Goal: Information Seeking & Learning: Check status

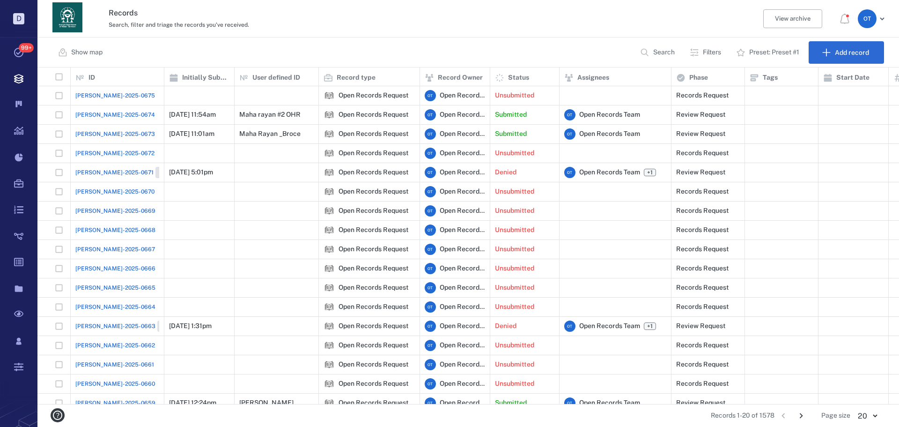
scroll to position [7, 7]
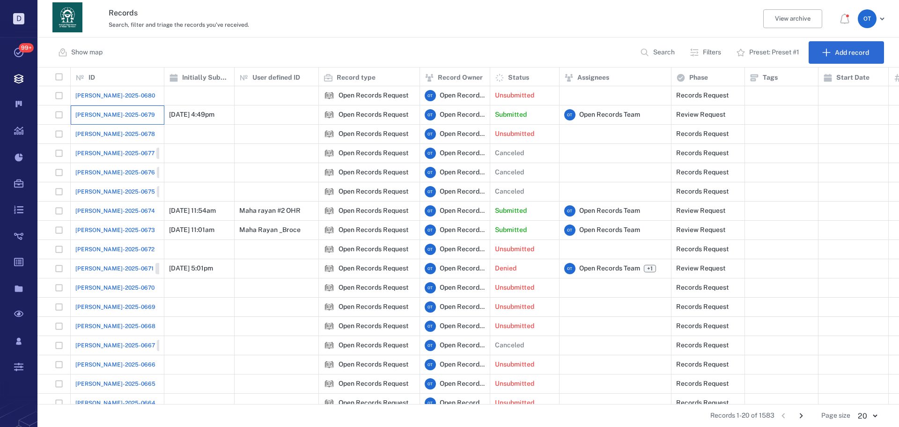
click at [123, 111] on div "[PERSON_NAME]-2025-0679" at bounding box center [117, 114] width 84 height 19
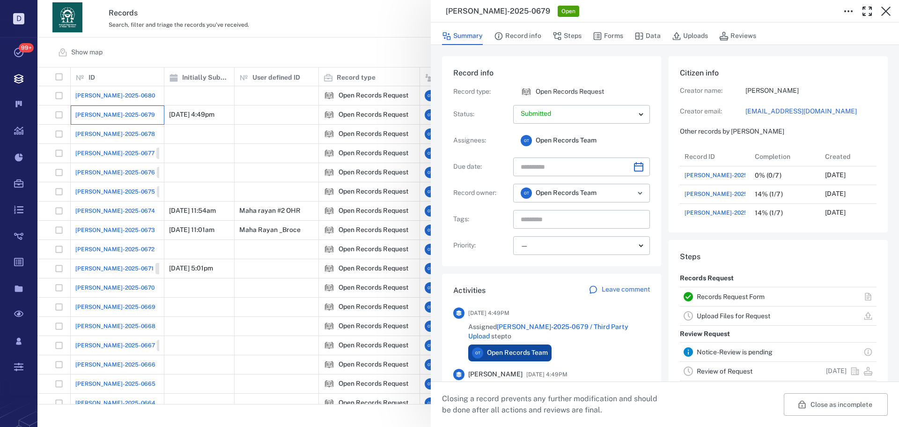
scroll to position [487, 179]
click at [621, 32] on button "Forms" at bounding box center [608, 36] width 30 height 18
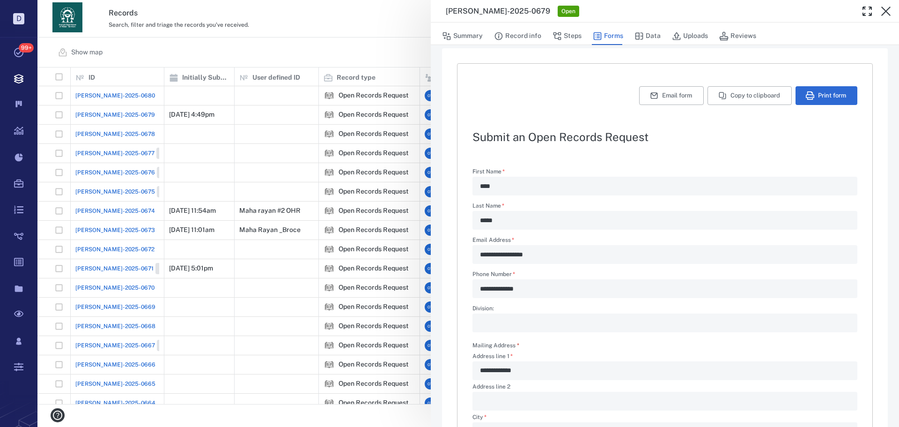
scroll to position [289, 0]
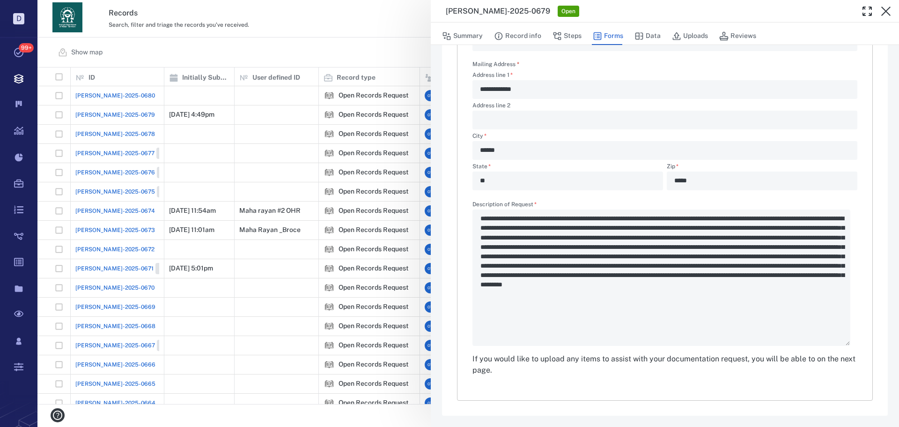
click at [369, 57] on div "**********" at bounding box center [468, 213] width 862 height 427
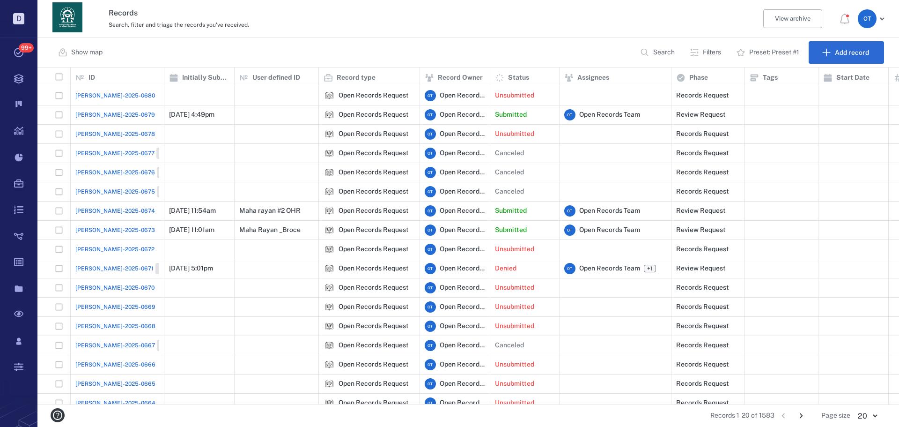
click at [801, 413] on icon "Go to next page" at bounding box center [801, 415] width 10 height 10
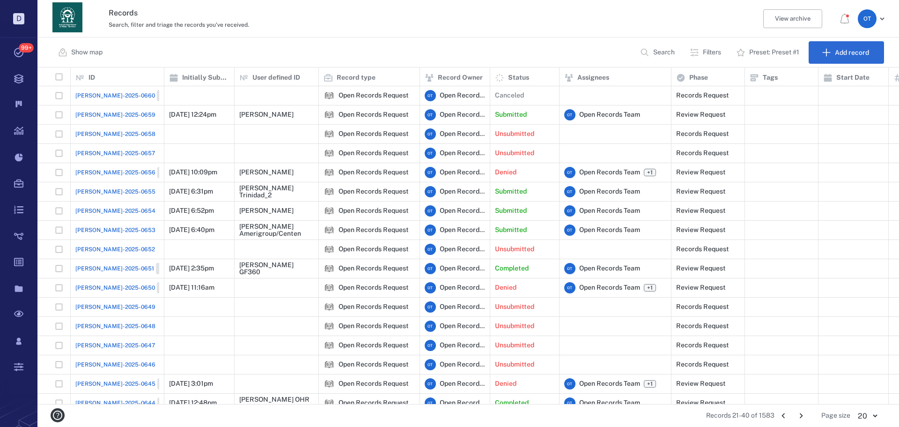
drag, startPoint x: 785, startPoint y: 420, endPoint x: 827, endPoint y: 425, distance: 42.0
click at [785, 420] on icon "Go to previous page" at bounding box center [783, 415] width 10 height 10
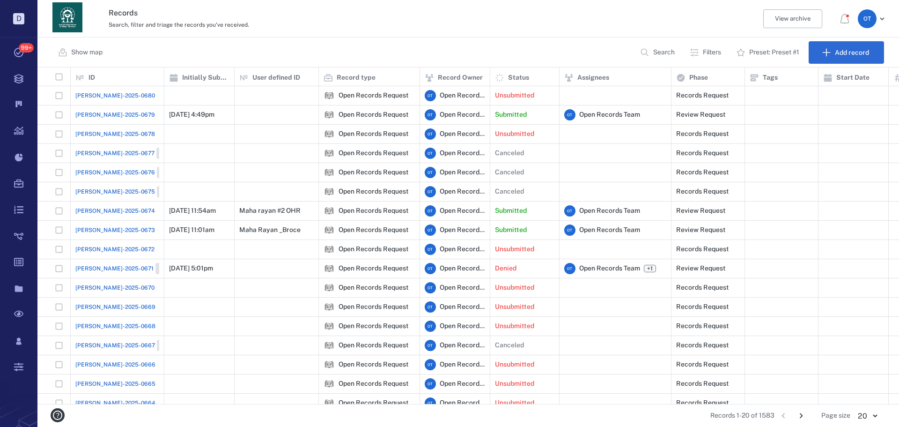
click at [112, 113] on span "[PERSON_NAME]-2025-0679" at bounding box center [115, 115] width 80 height 8
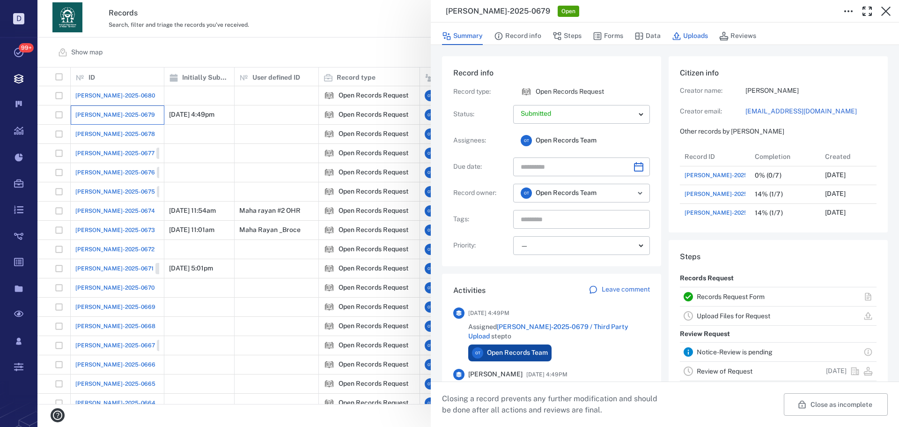
scroll to position [487, 179]
click at [614, 42] on button "Forms" at bounding box center [608, 36] width 30 height 18
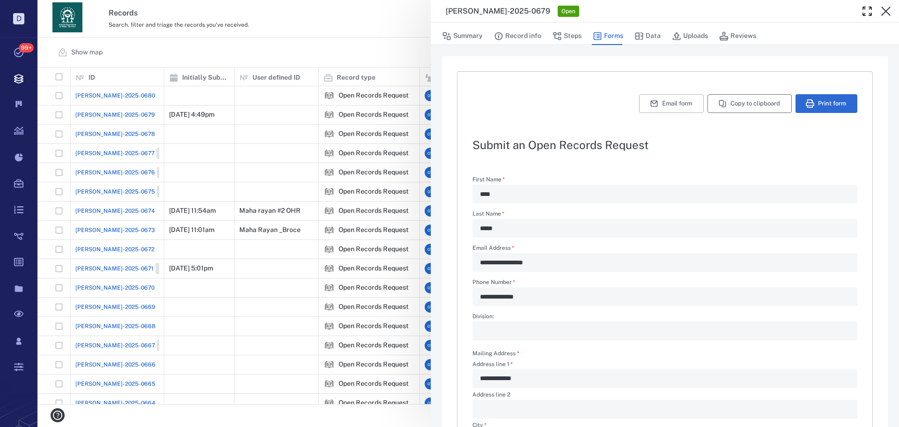
click at [763, 103] on button "Copy to clipboard" at bounding box center [750, 103] width 84 height 19
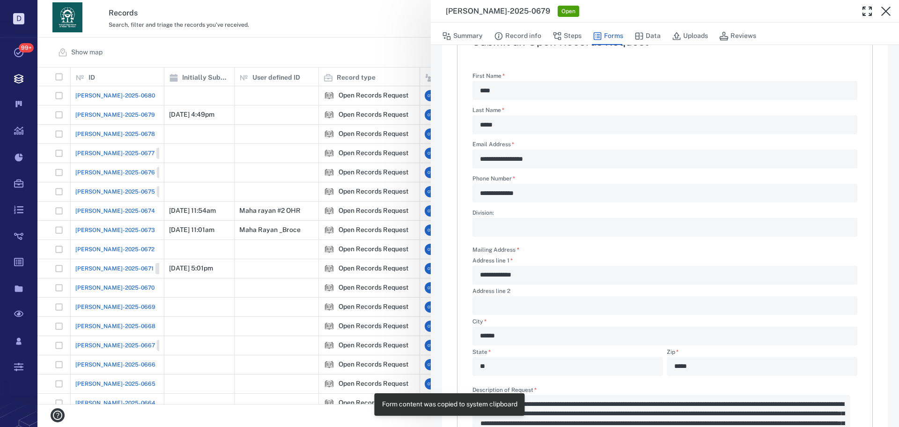
scroll to position [281, 0]
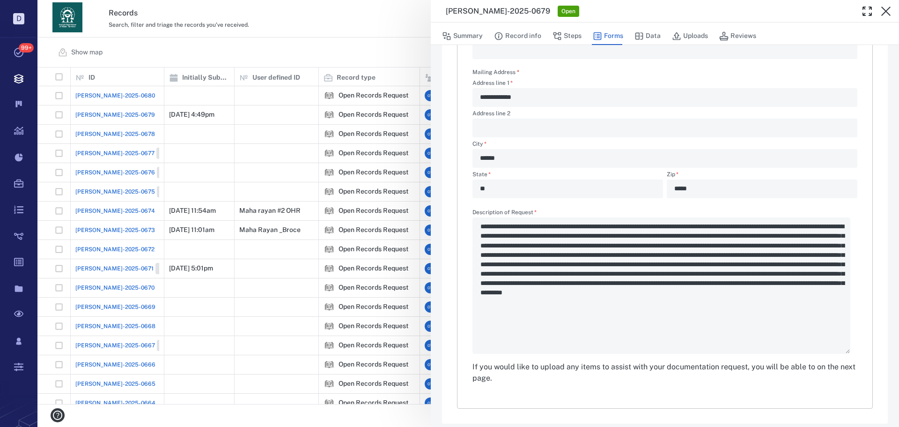
click at [334, 51] on div "**********" at bounding box center [468, 213] width 862 height 427
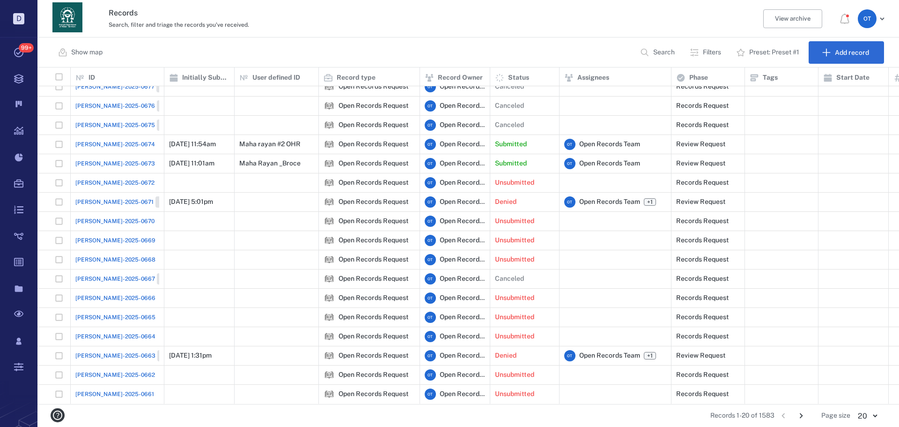
scroll to position [74, 0]
click at [797, 413] on icon "Go to next page" at bounding box center [801, 415] width 10 height 10
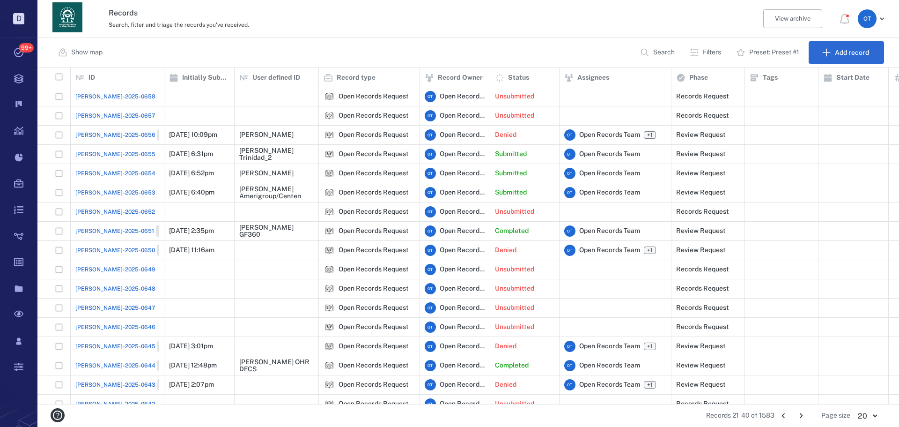
scroll to position [0, 0]
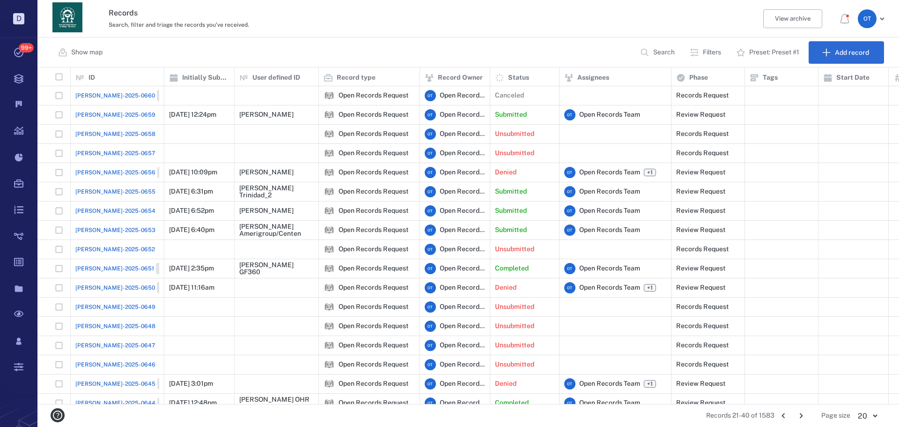
click at [779, 411] on button "Go to previous page" at bounding box center [783, 415] width 15 height 15
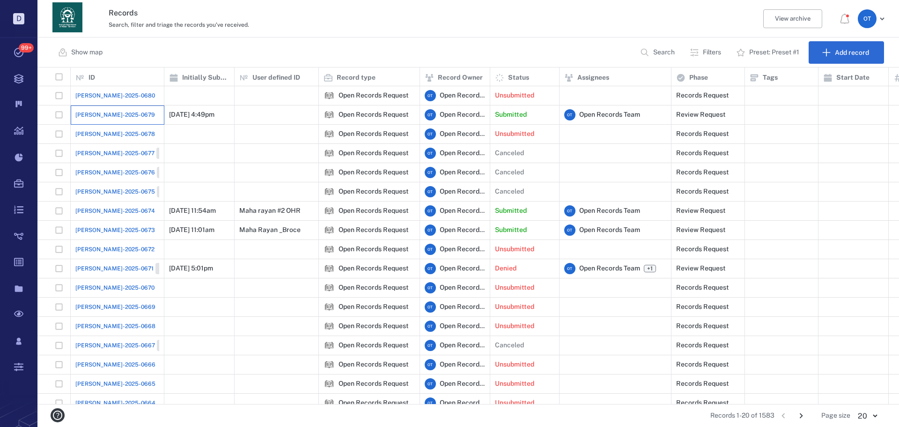
click at [132, 111] on div "[PERSON_NAME]-2025-0679" at bounding box center [117, 114] width 84 height 19
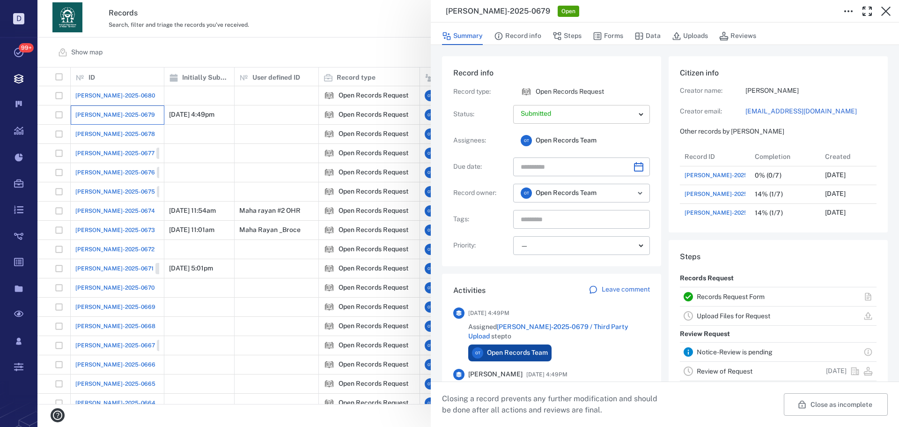
scroll to position [487, 179]
drag, startPoint x: 767, startPoint y: 88, endPoint x: 747, endPoint y: 91, distance: 19.9
click at [745, 90] on p "[PERSON_NAME]" at bounding box center [810, 90] width 131 height 9
click at [749, 92] on p "[PERSON_NAME]" at bounding box center [810, 90] width 131 height 9
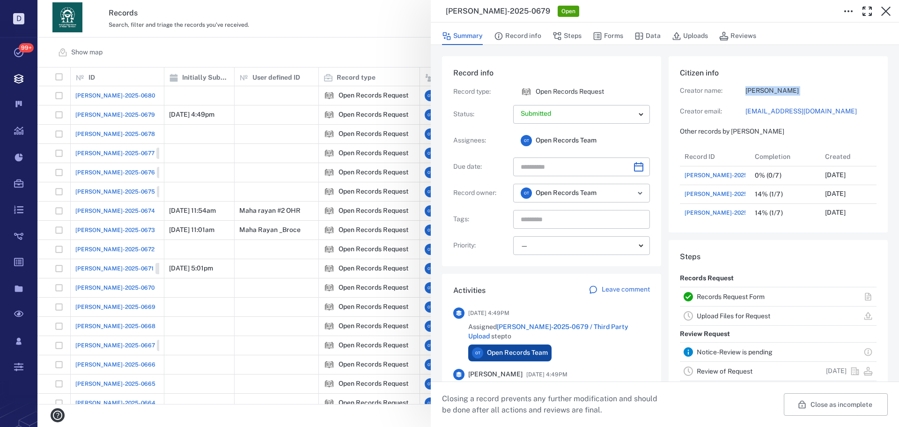
drag, startPoint x: 749, startPoint y: 92, endPoint x: 771, endPoint y: 91, distance: 21.5
click at [771, 91] on p "[PERSON_NAME]" at bounding box center [810, 90] width 131 height 9
click at [532, 44] on div "Summary Record info Steps Forms Data Uploads Reviews Record info Record type : …" at bounding box center [665, 224] width 468 height 404
click at [531, 42] on button "Record info" at bounding box center [517, 36] width 47 height 18
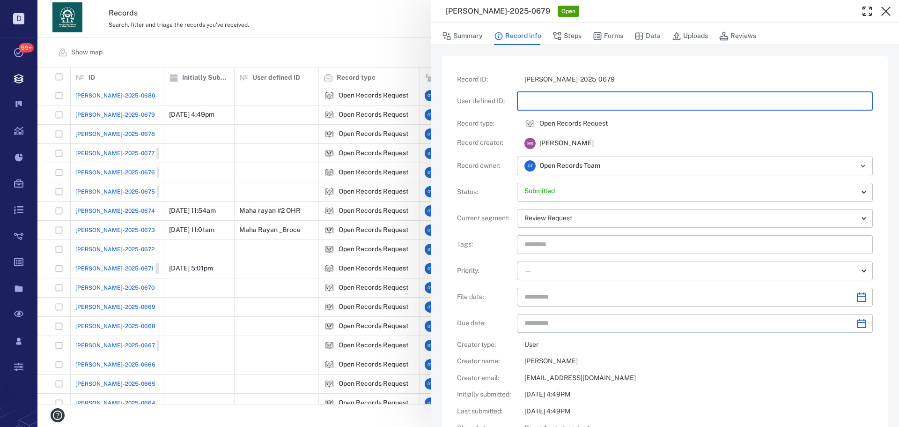
click at [559, 99] on input "text" at bounding box center [694, 101] width 341 height 19
paste input "**********"
type input "**********"
click at [344, 43] on div "**********" at bounding box center [468, 213] width 862 height 427
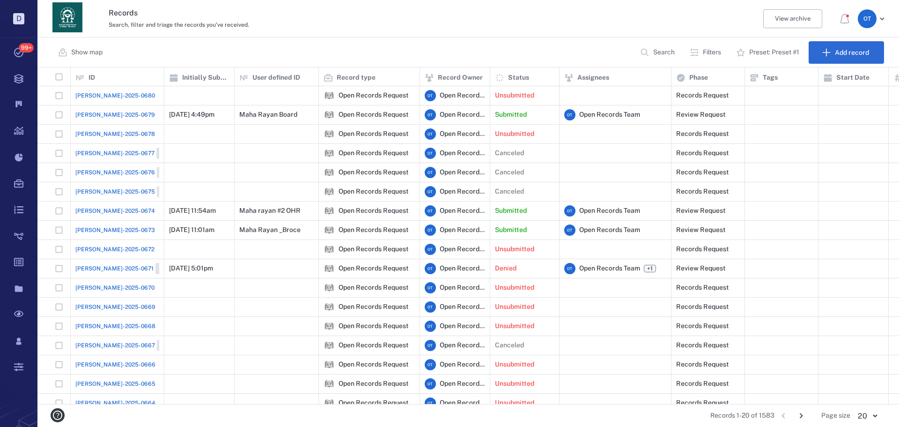
click at [649, 49] on button "Search" at bounding box center [658, 52] width 48 height 22
type input "*****"
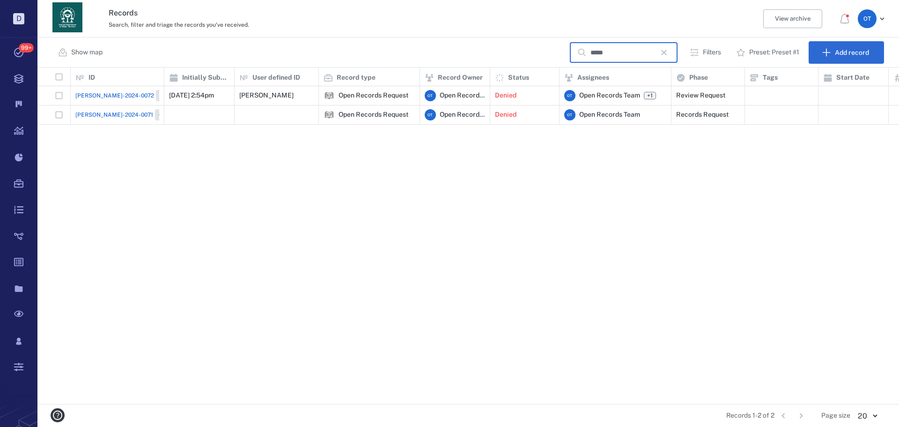
click at [87, 93] on span "[PERSON_NAME]-2024-0072" at bounding box center [114, 95] width 79 height 8
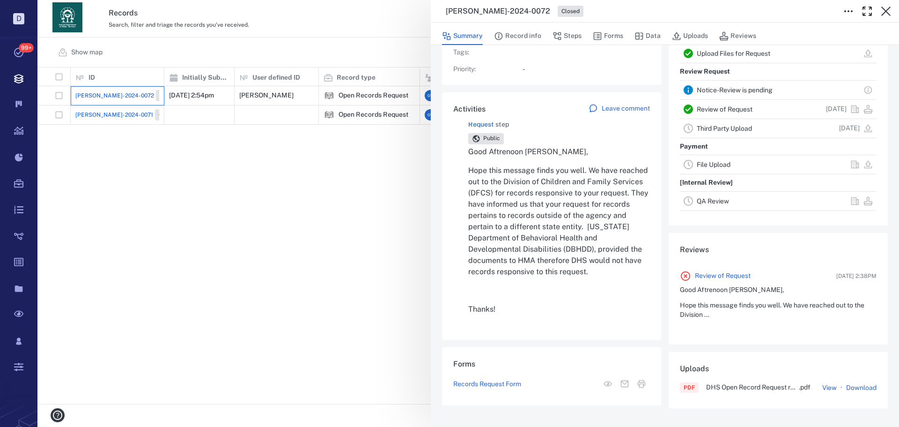
scroll to position [47, 0]
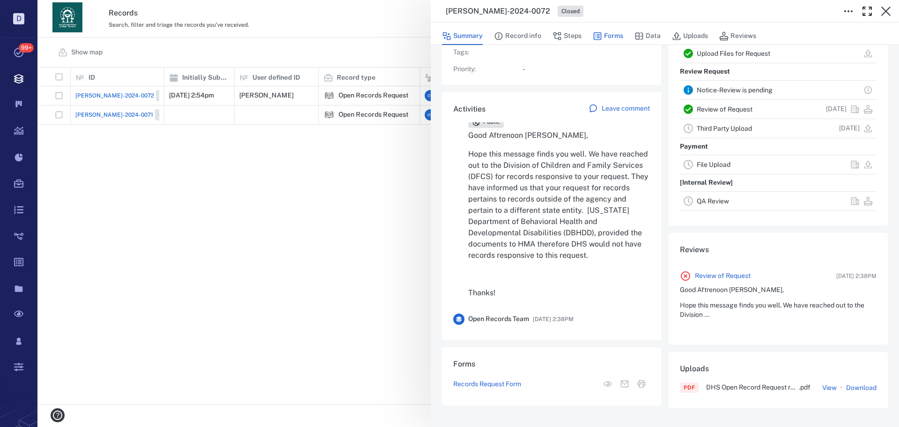
click at [615, 36] on button "Forms" at bounding box center [608, 36] width 30 height 18
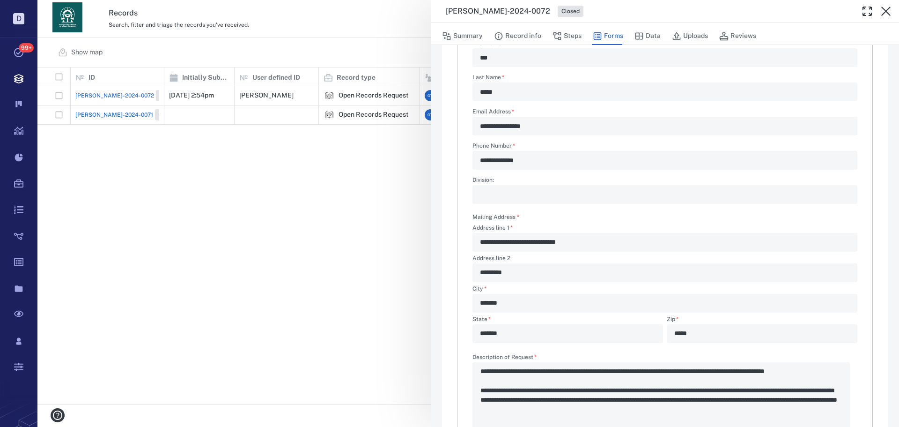
type textarea "*"
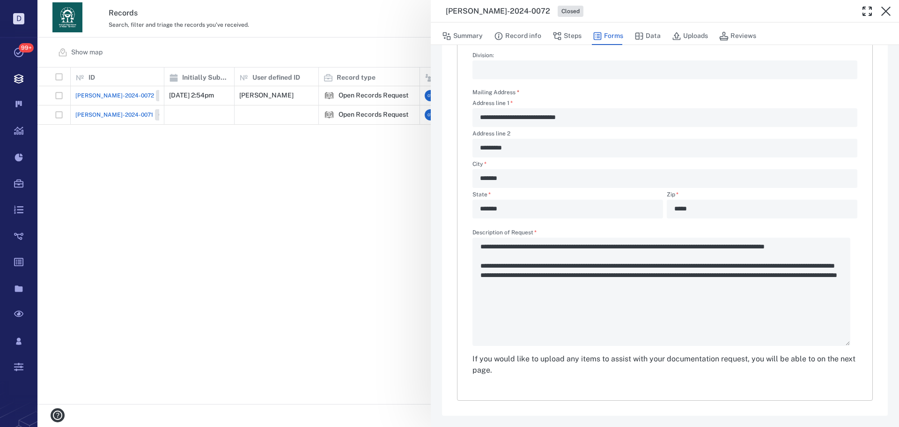
scroll to position [27, 0]
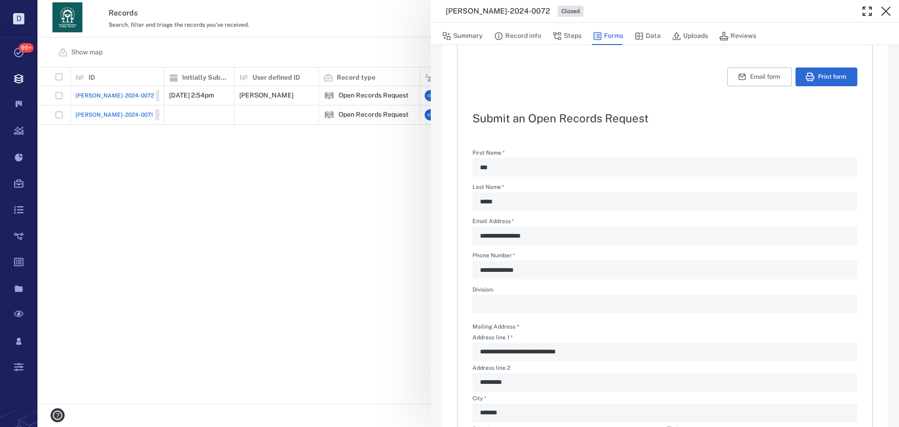
click at [309, 211] on div "**********" at bounding box center [468, 213] width 862 height 427
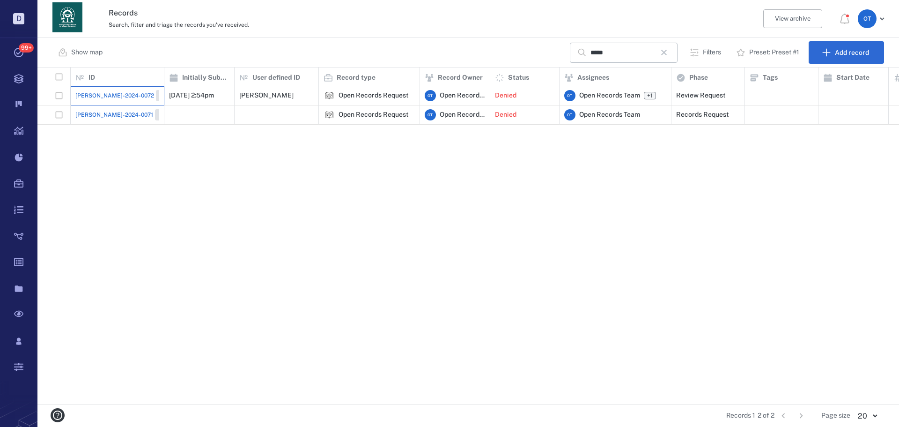
click at [90, 103] on div "[PERSON_NAME]-2024-0072 Closed" at bounding box center [117, 95] width 84 height 19
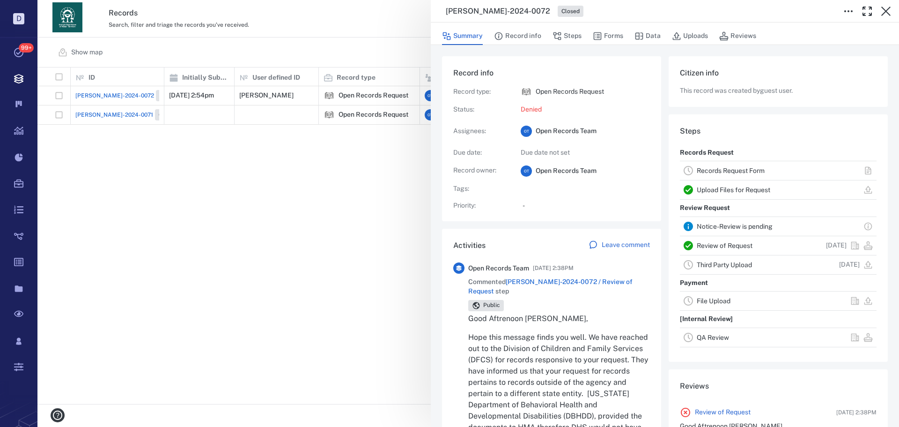
click at [93, 109] on div "[PERSON_NAME]-2024-0072 Closed Summary Record info Steps Forms Data Uploads Rev…" at bounding box center [468, 213] width 862 height 427
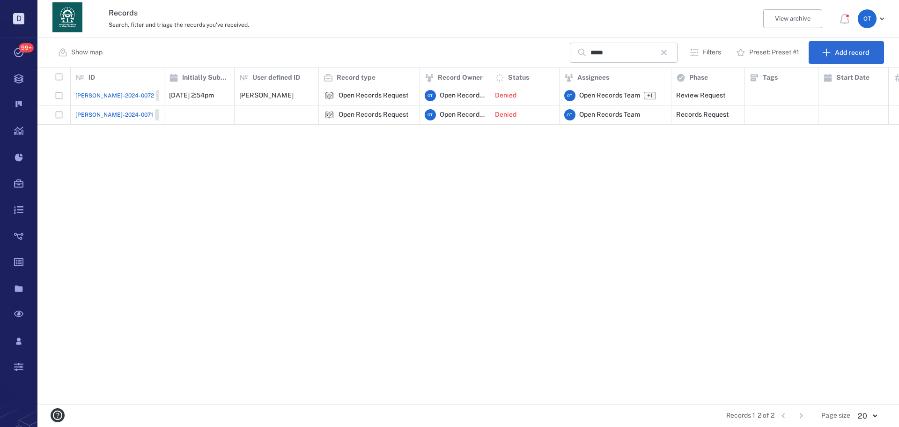
click at [97, 112] on span "[PERSON_NAME]-2024-0071" at bounding box center [114, 115] width 78 height 8
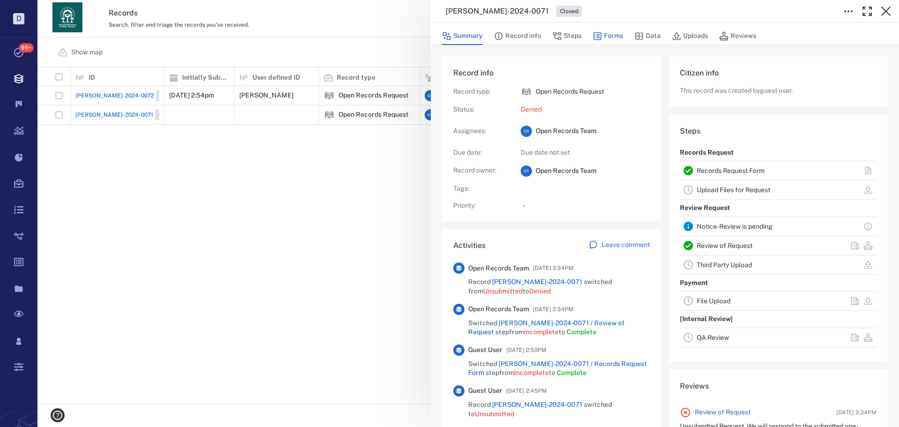
click at [602, 40] on button "Forms" at bounding box center [608, 36] width 30 height 18
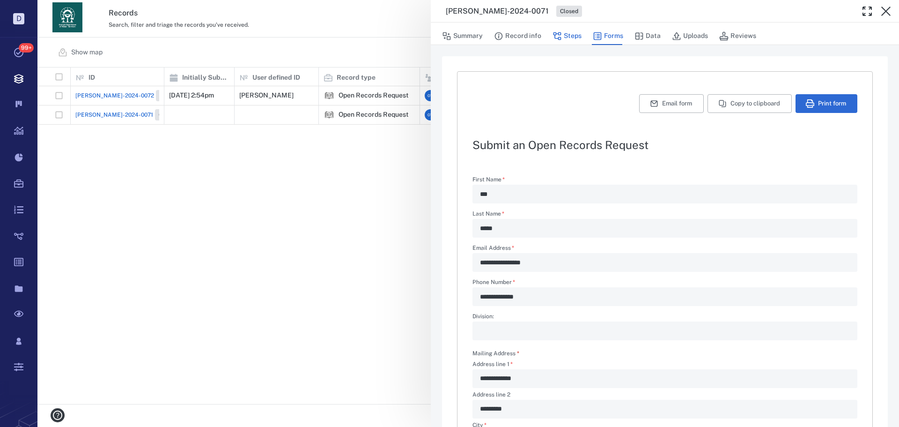
click at [564, 34] on button "Steps" at bounding box center [567, 36] width 29 height 18
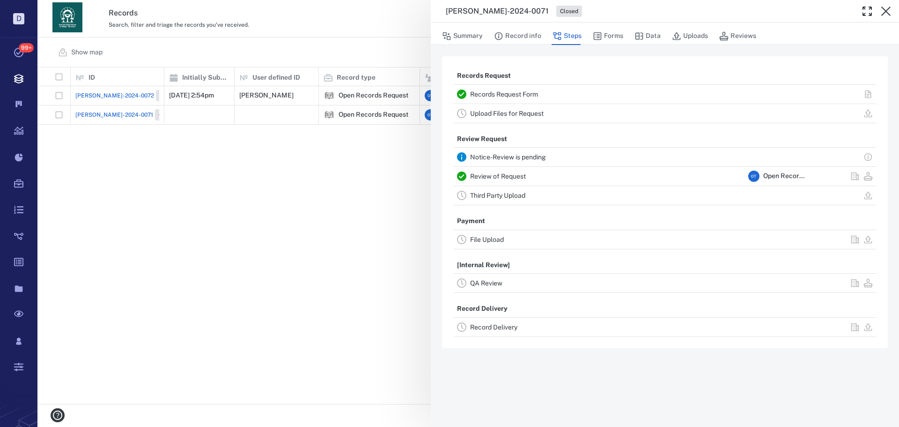
click at [502, 180] on div "Review of Request" at bounding box center [607, 175] width 274 height 11
click at [503, 172] on link "Review of Request" at bounding box center [498, 175] width 56 height 7
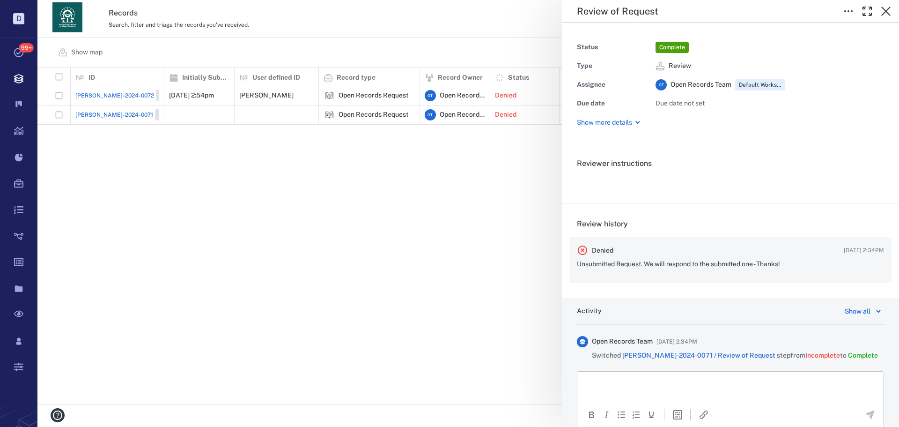
click at [689, 251] on div "Denied [DATE] 2:34PM" at bounding box center [730, 249] width 307 height 11
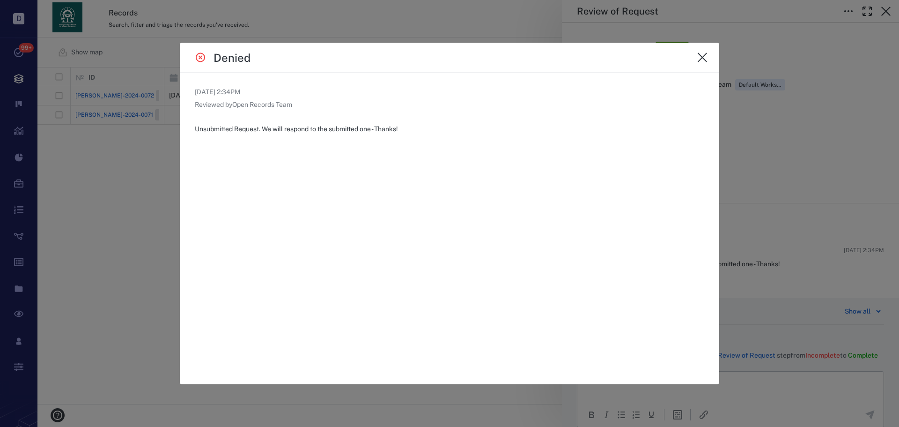
click at [704, 59] on icon "close" at bounding box center [702, 56] width 9 height 9
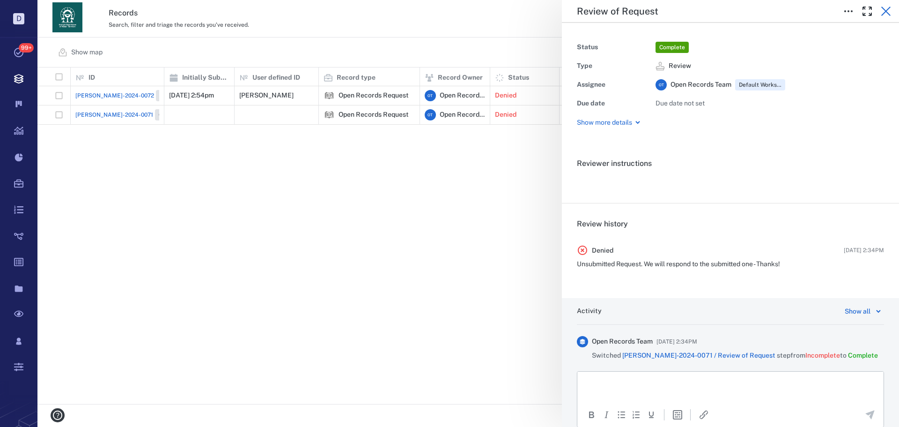
click at [882, 11] on icon "button" at bounding box center [885, 11] width 11 height 11
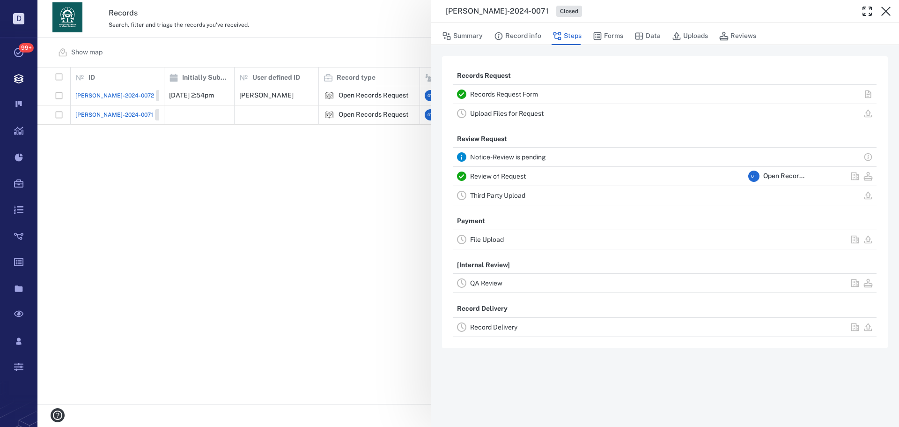
click at [93, 100] on div "[PERSON_NAME]-2024-0071 Closed Summary Record info Steps Forms Data Uploads Rev…" at bounding box center [468, 213] width 862 height 427
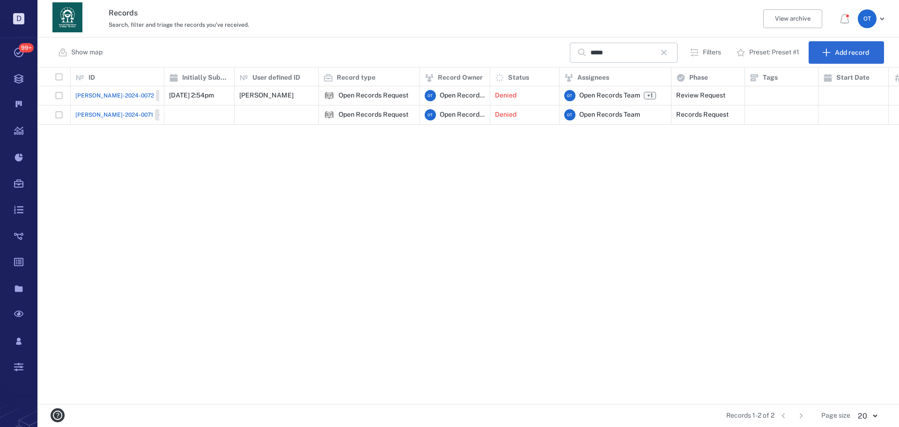
click at [97, 96] on span "[PERSON_NAME]-2024-0072" at bounding box center [114, 95] width 79 height 8
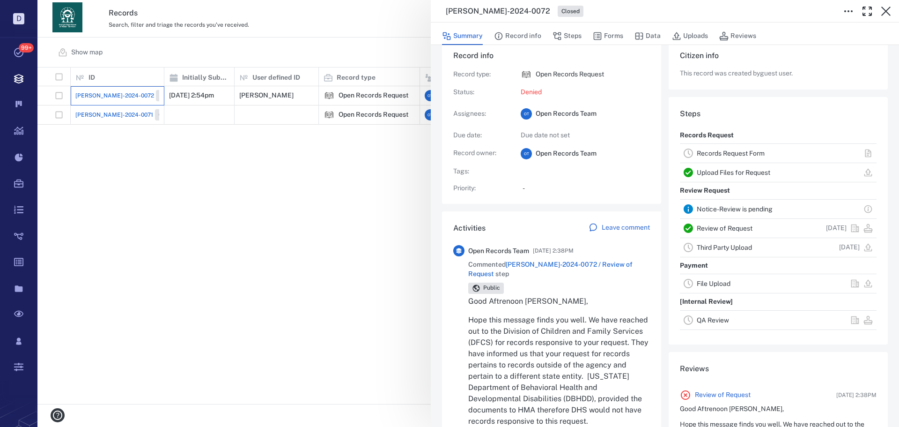
scroll to position [47, 0]
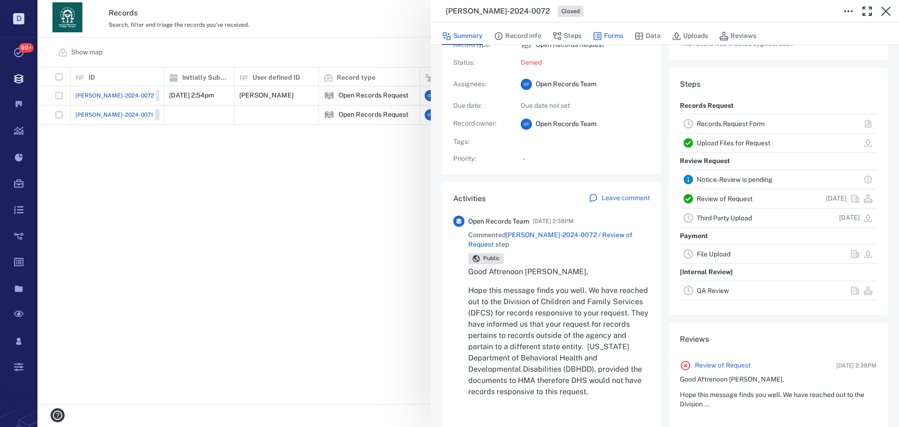
click at [613, 34] on button "Forms" at bounding box center [608, 36] width 30 height 18
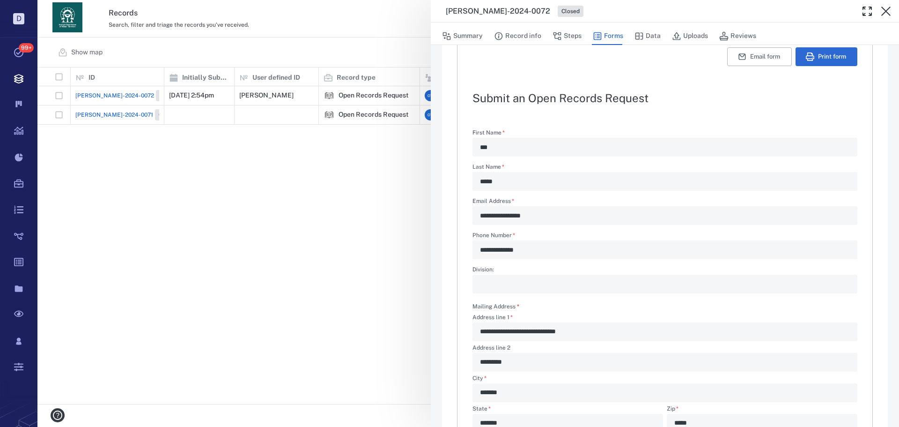
type textarea "*"
click at [365, 228] on div "**********" at bounding box center [468, 213] width 862 height 427
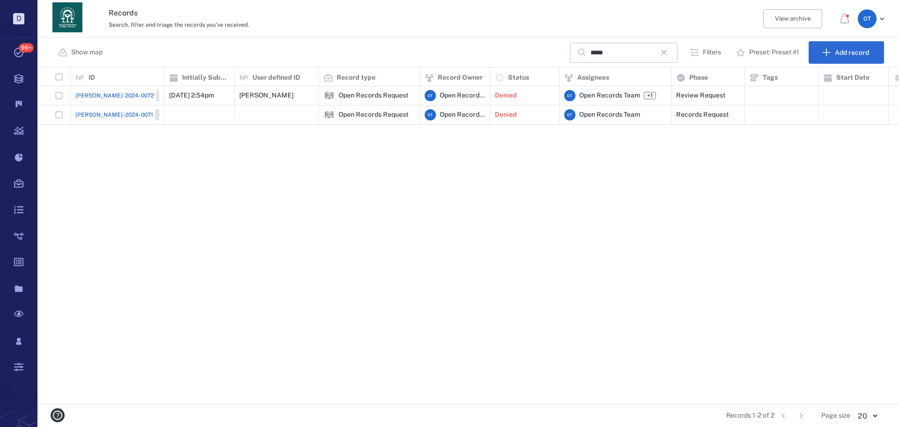
drag, startPoint x: 366, startPoint y: 228, endPoint x: 338, endPoint y: 236, distance: 28.7
click at [363, 230] on div "[PERSON_NAME]-2024-0072 Closed [DATE] 2:54pm [PERSON_NAME] GAO Open Records Req…" at bounding box center [705, 244] width 1336 height 317
click at [99, 90] on div "[PERSON_NAME]-2024-0072 Closed" at bounding box center [128, 95] width 106 height 11
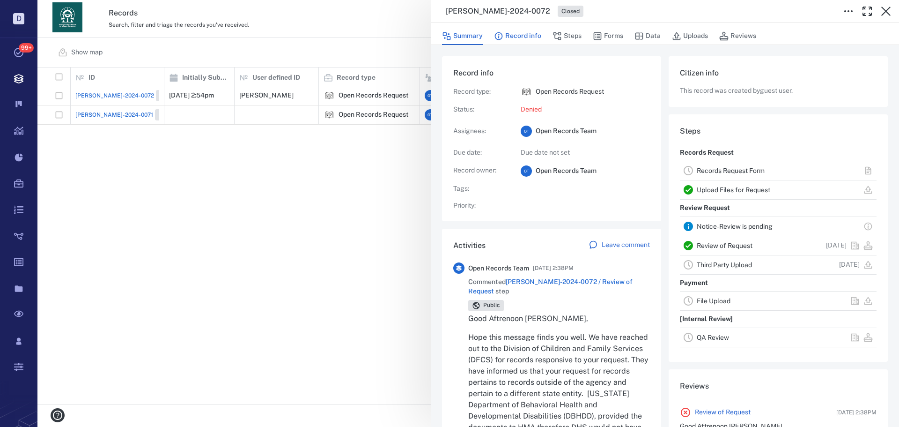
click at [512, 33] on button "Record info" at bounding box center [517, 36] width 47 height 18
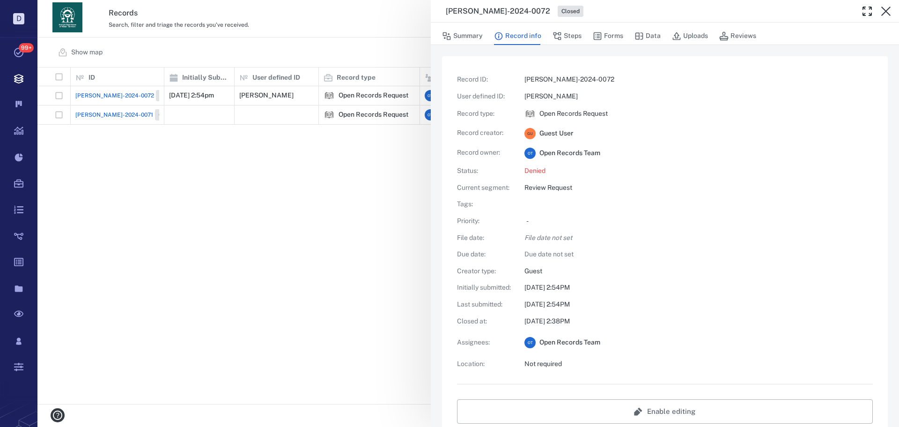
click at [359, 216] on div "[PERSON_NAME]-2024-0072 Closed Summary Record info Steps Forms Data Uploads Rev…" at bounding box center [468, 213] width 862 height 427
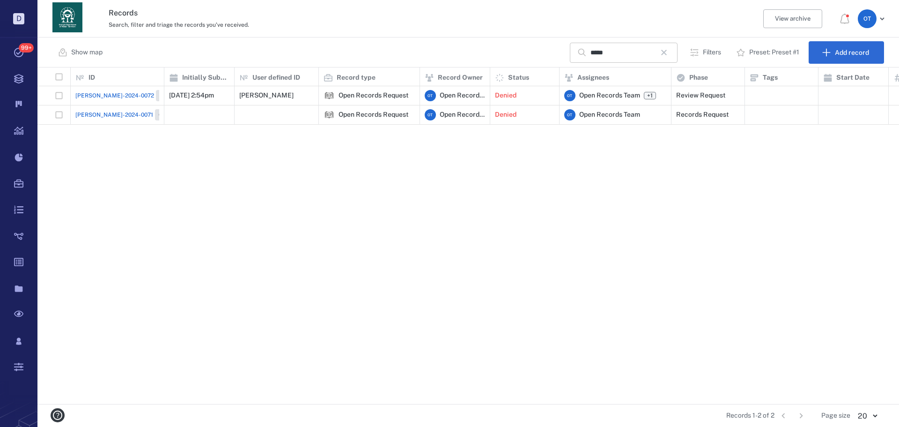
click at [661, 48] on button "button" at bounding box center [664, 52] width 16 height 16
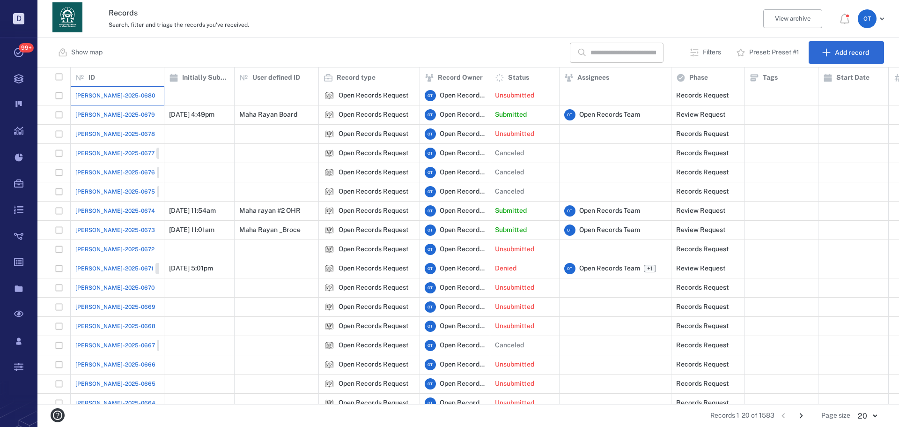
click at [122, 94] on div "[PERSON_NAME]-2025-0680" at bounding box center [117, 95] width 84 height 19
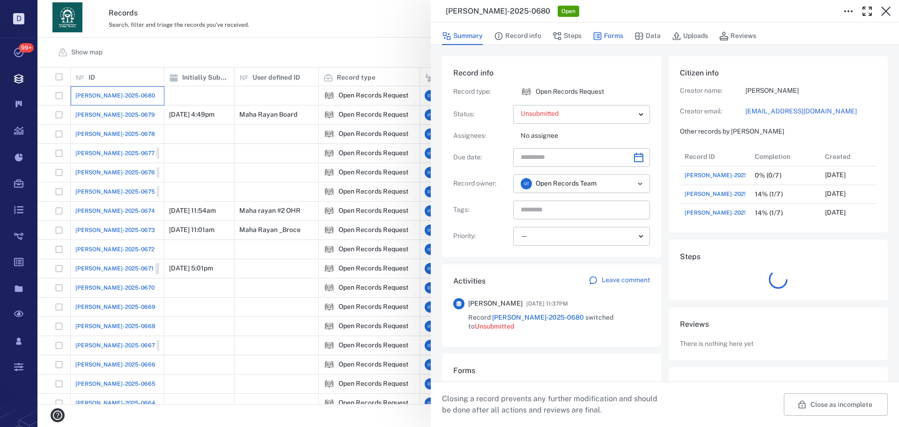
scroll to position [7, 7]
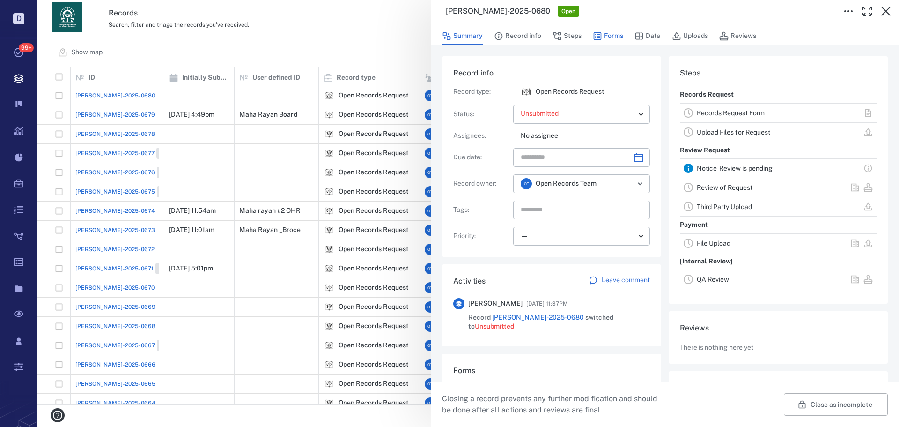
click at [607, 35] on button "Forms" at bounding box center [608, 36] width 30 height 18
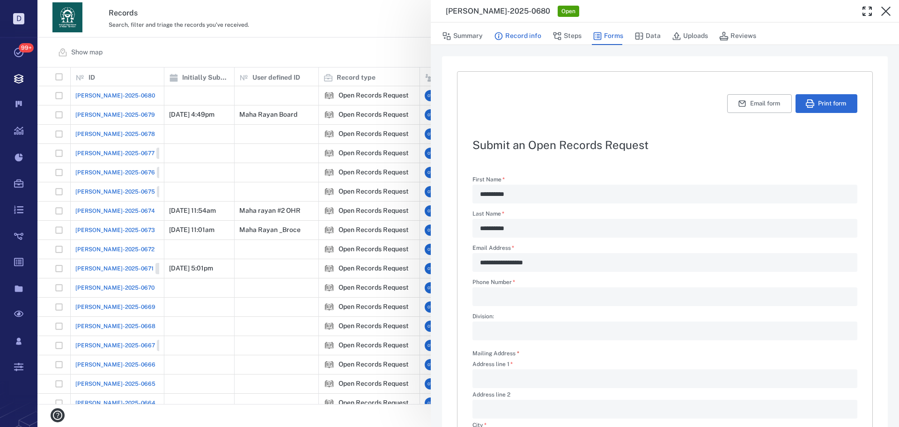
click at [521, 37] on button "Record info" at bounding box center [517, 36] width 47 height 18
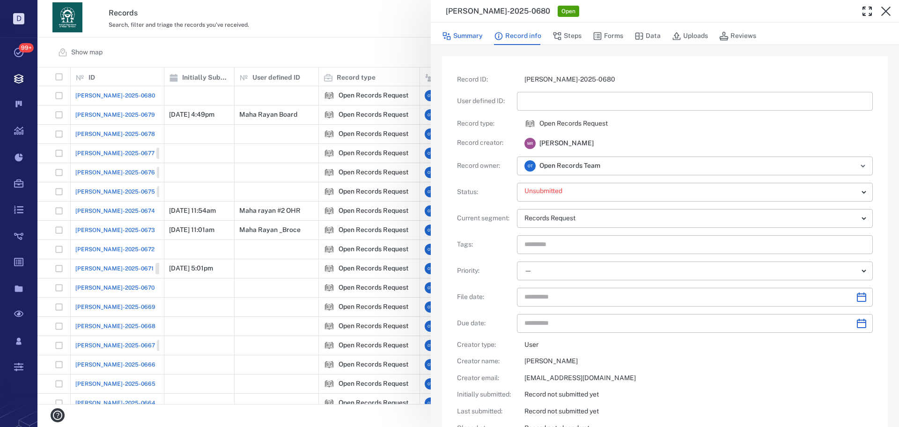
click at [472, 37] on button "Summary" at bounding box center [462, 36] width 41 height 18
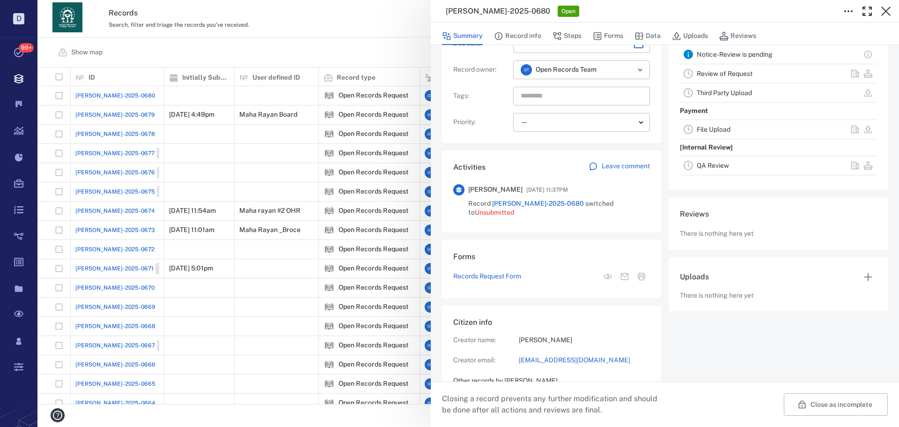
scroll to position [212, 0]
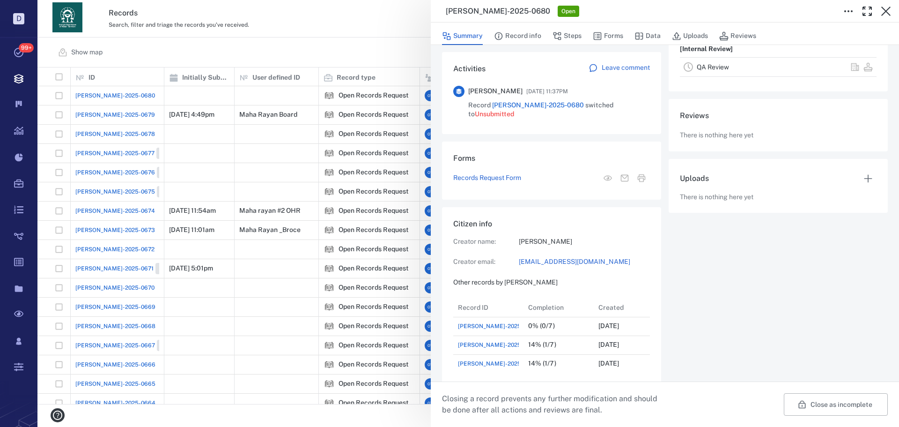
click at [360, 48] on div "**********" at bounding box center [468, 213] width 862 height 427
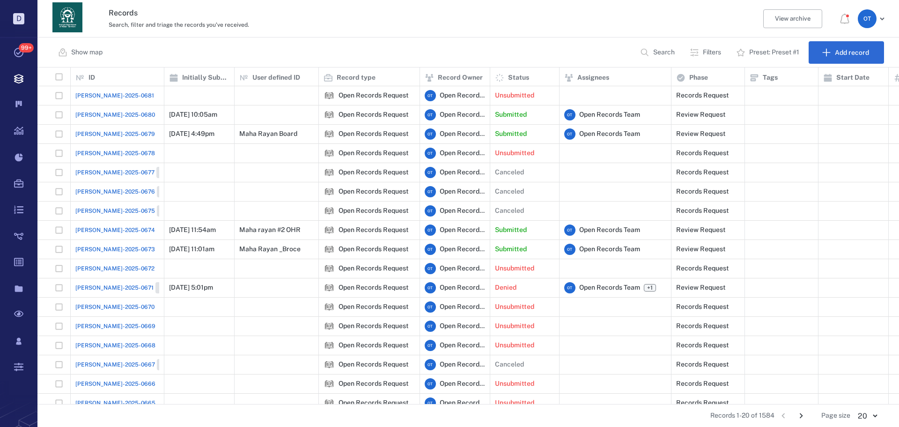
click at [104, 118] on span "[PERSON_NAME]-2025-0680" at bounding box center [115, 115] width 80 height 8
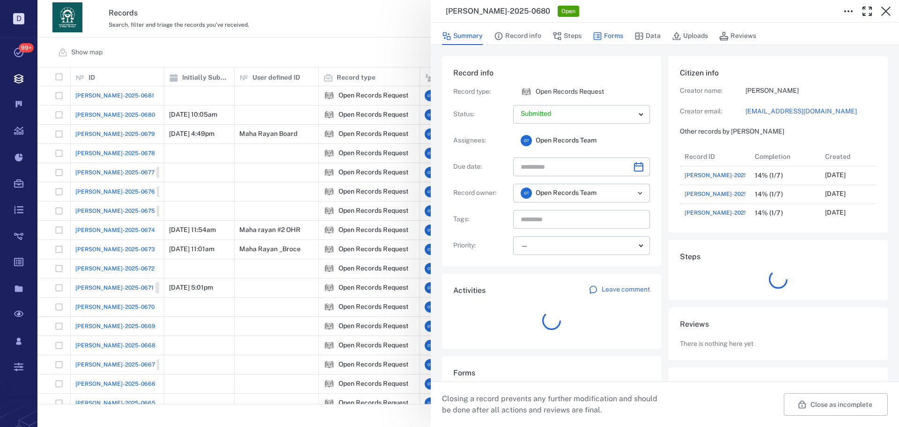
click at [617, 36] on button "Forms" at bounding box center [608, 36] width 30 height 18
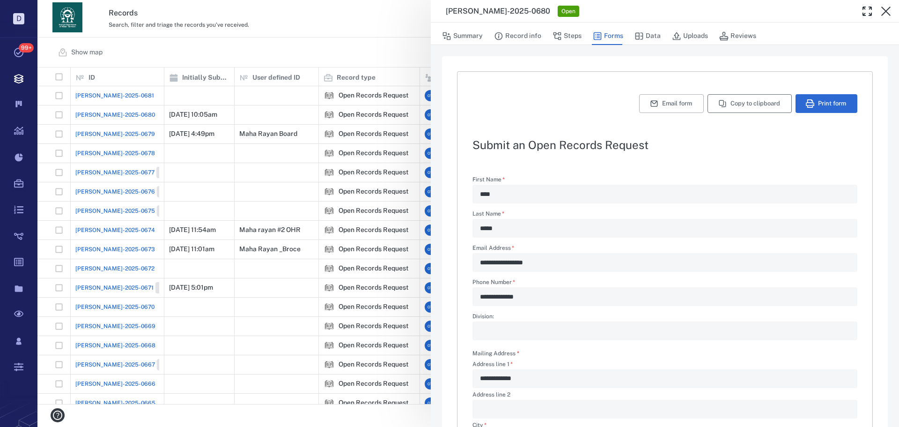
click at [733, 103] on button "Copy to clipboard" at bounding box center [750, 103] width 84 height 19
click at [754, 111] on button "Copy to clipboard" at bounding box center [750, 103] width 84 height 19
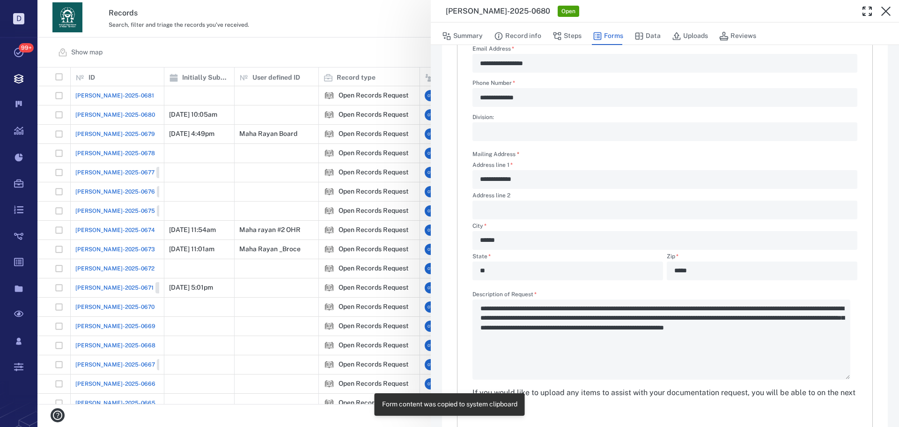
scroll to position [199, 0]
click at [332, 70] on div "**********" at bounding box center [468, 213] width 862 height 427
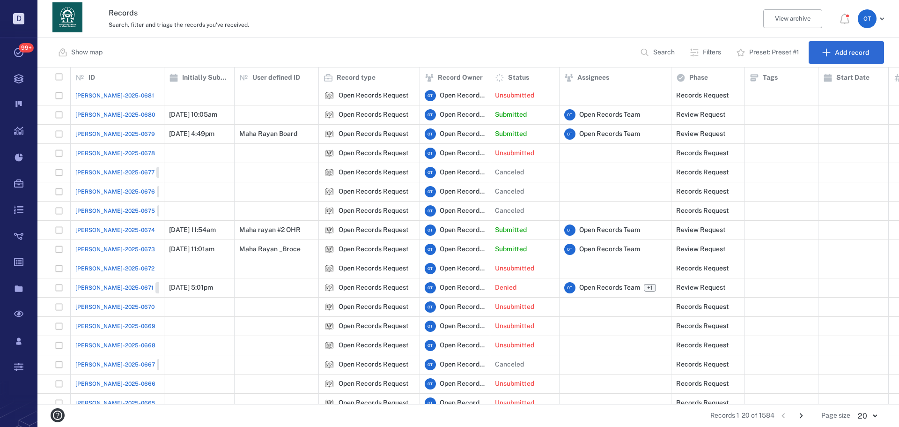
click at [94, 115] on span "[PERSON_NAME]-2025-0680" at bounding box center [115, 115] width 80 height 8
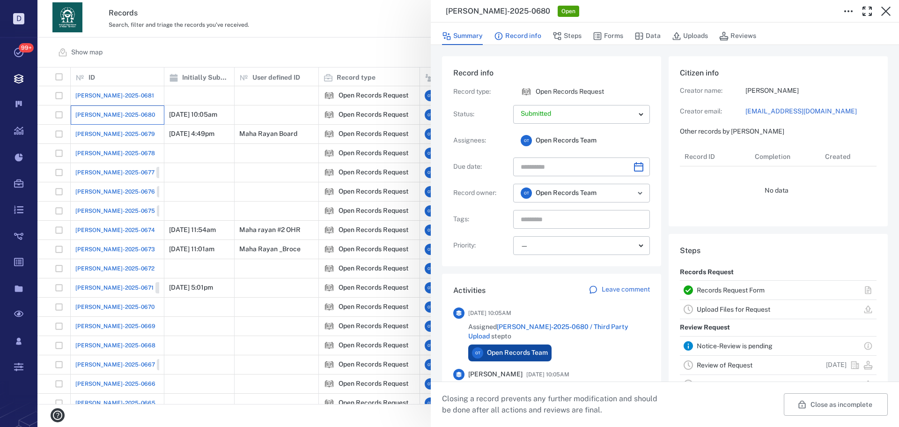
scroll to position [487, 179]
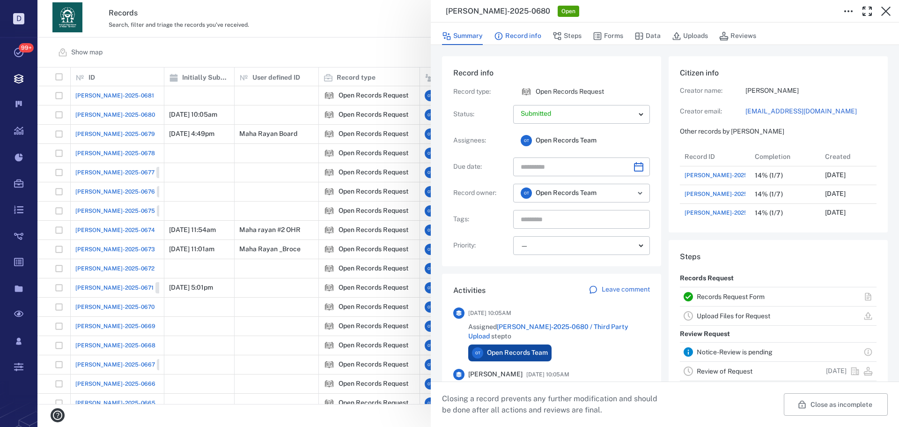
click at [520, 35] on button "Record info" at bounding box center [517, 36] width 47 height 18
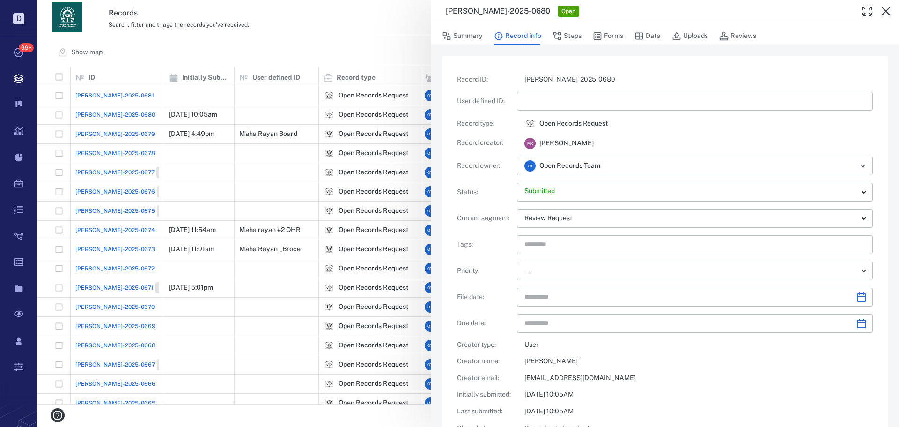
click at [566, 97] on input "text" at bounding box center [694, 101] width 341 height 19
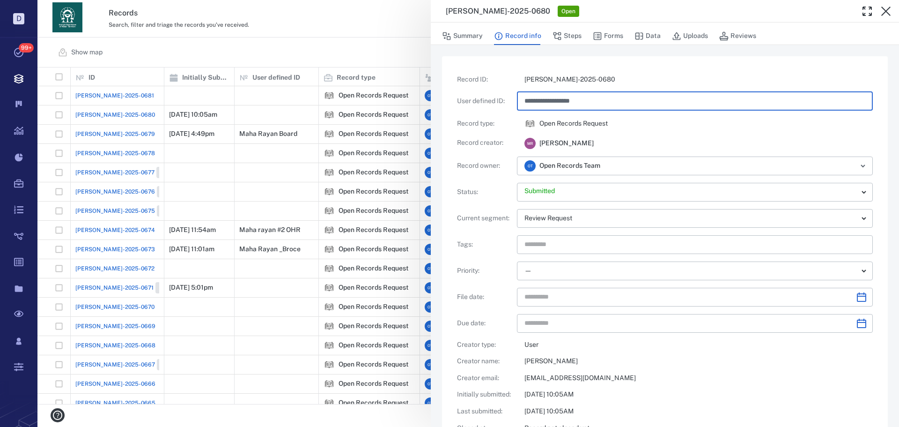
type input "**********"
click at [278, 54] on div "**********" at bounding box center [468, 213] width 862 height 427
click at [296, 49] on div "Show map Search Filters Preset: Preset #1 Add record" at bounding box center [468, 52] width 862 height 30
